Goal: Task Accomplishment & Management: Manage account settings

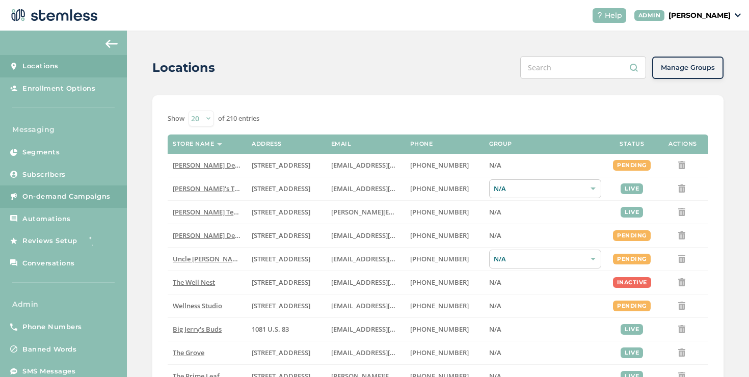
click at [91, 188] on link "On-demand Campaigns" at bounding box center [63, 197] width 127 height 22
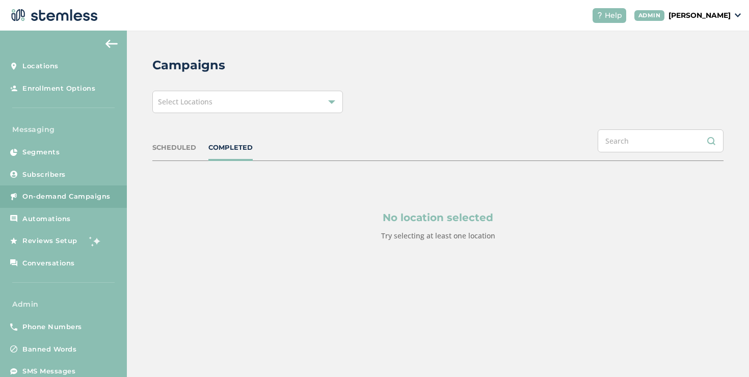
click at [190, 103] on span "Select Locations" at bounding box center [185, 102] width 55 height 10
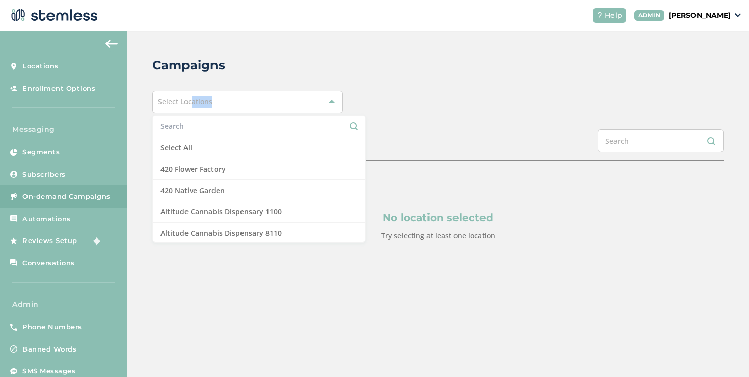
drag, startPoint x: 190, startPoint y: 103, endPoint x: 189, endPoint y: 137, distance: 33.7
click at [189, 113] on div "Select Locations Select All 420 Flower Factory 420 Native Garden Altitude Canna…" at bounding box center [247, 102] width 191 height 22
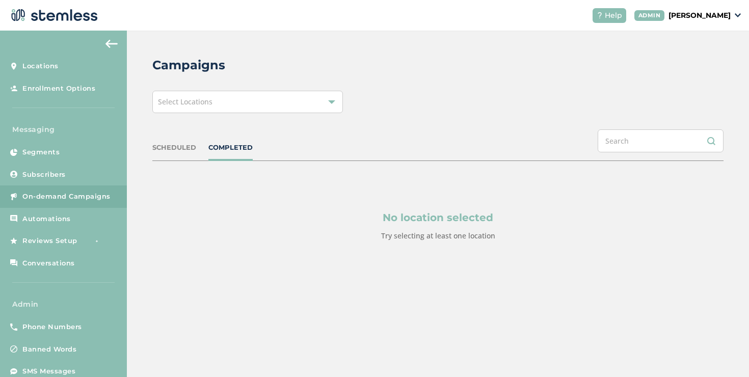
click at [189, 137] on div "SCHEDULED COMPLETED" at bounding box center [437, 145] width 571 height 32
click at [188, 122] on div "Campaigns Select Locations SCHEDULED COMPLETED No location selected Try selecti…" at bounding box center [438, 173] width 622 height 285
click at [187, 112] on div "Select Locations" at bounding box center [247, 102] width 191 height 22
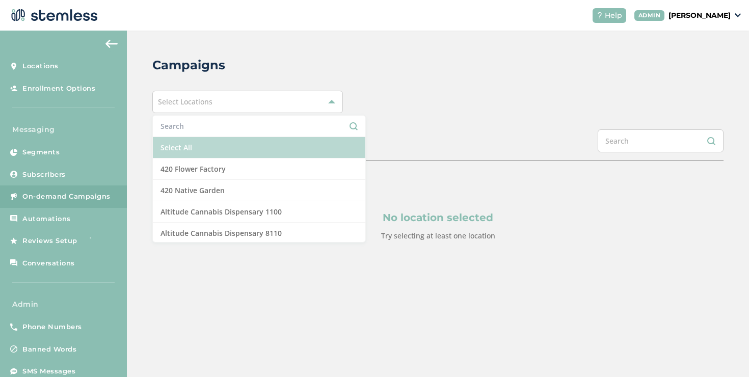
click at [192, 138] on li "Select All" at bounding box center [259, 147] width 213 height 21
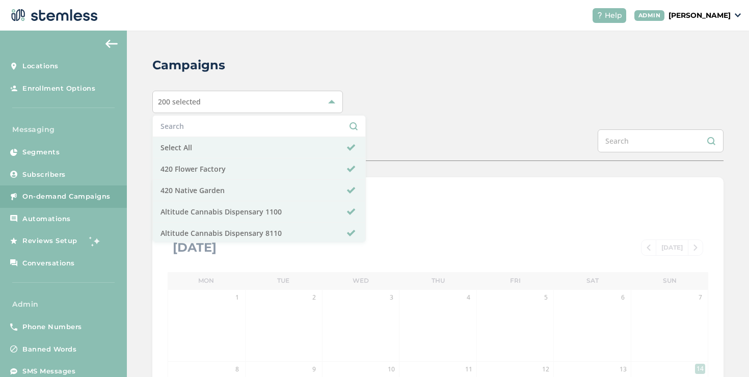
click at [364, 110] on div "200 selected Select All 420 Flower Factory 420 Native Garden Altitude Cannabis …" at bounding box center [437, 102] width 571 height 22
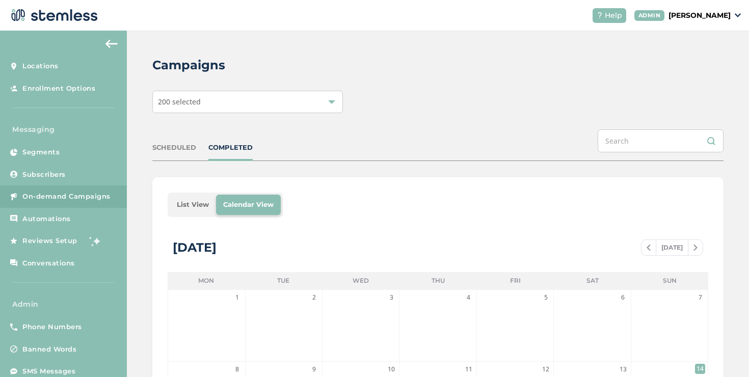
click at [192, 205] on li "List View" at bounding box center [193, 205] width 46 height 20
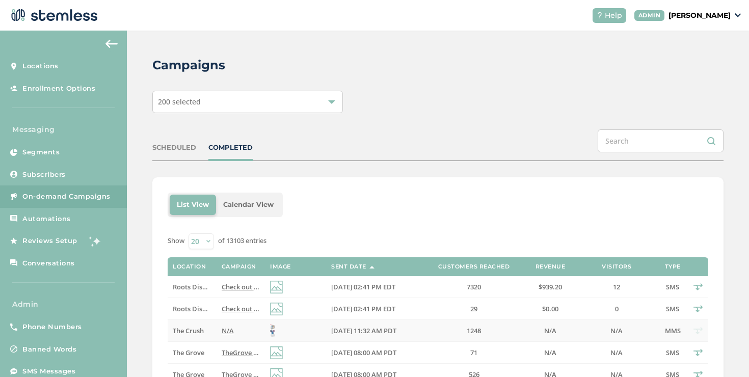
click at [232, 328] on label "N/A" at bounding box center [241, 331] width 38 height 9
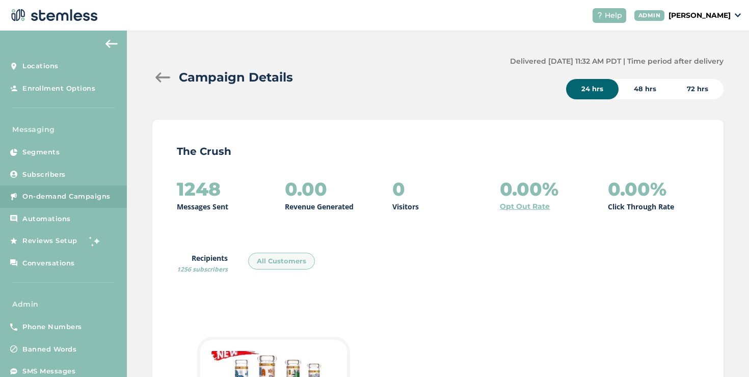
click at [161, 77] on div at bounding box center [162, 77] width 20 height 10
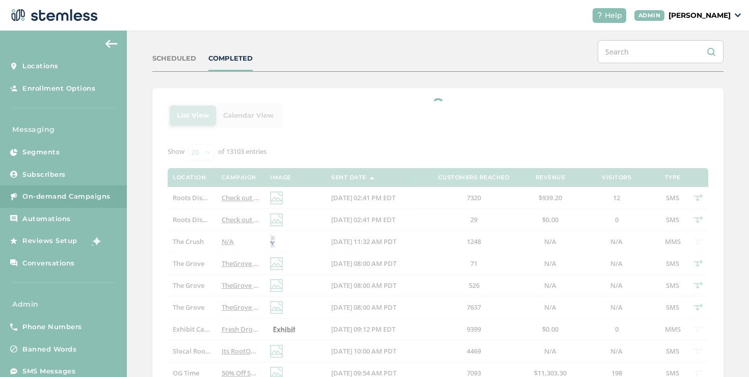
scroll to position [152, 0]
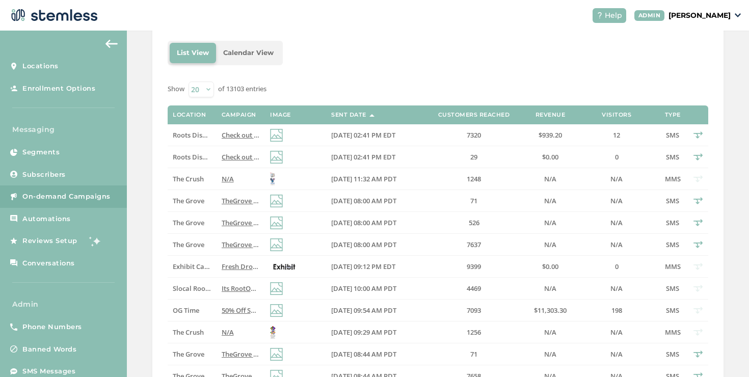
click at [224, 138] on span "Check out our new deals at Roots! Reply END to cancel" at bounding box center [307, 135] width 170 height 9
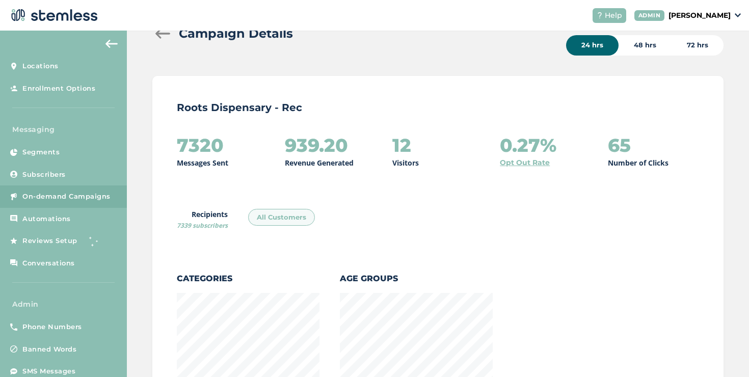
scroll to position [26, 0]
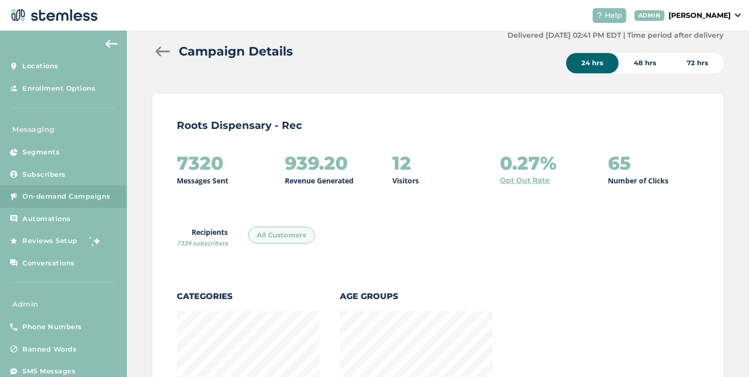
click at [168, 50] on div at bounding box center [162, 51] width 20 height 10
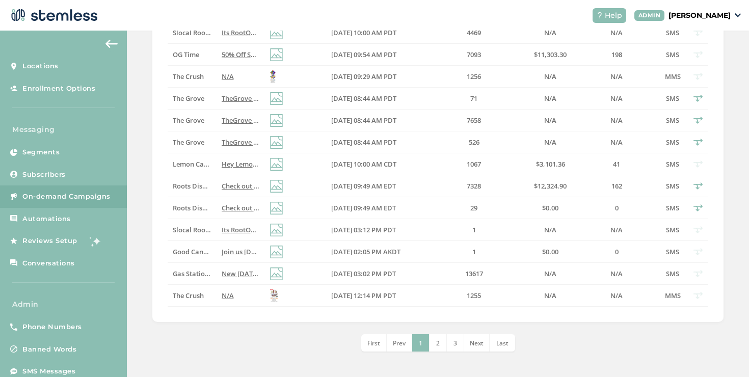
scroll to position [133, 0]
